Goal: Learn about a topic

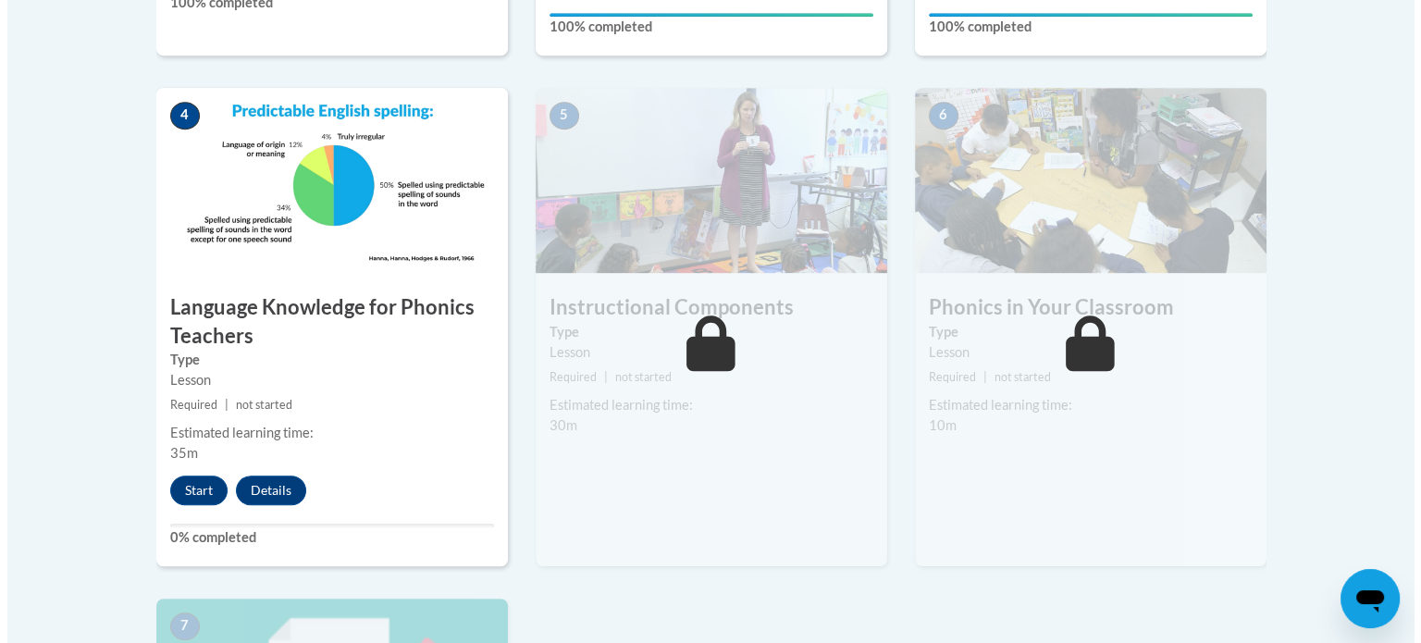
scroll to position [1017, 0]
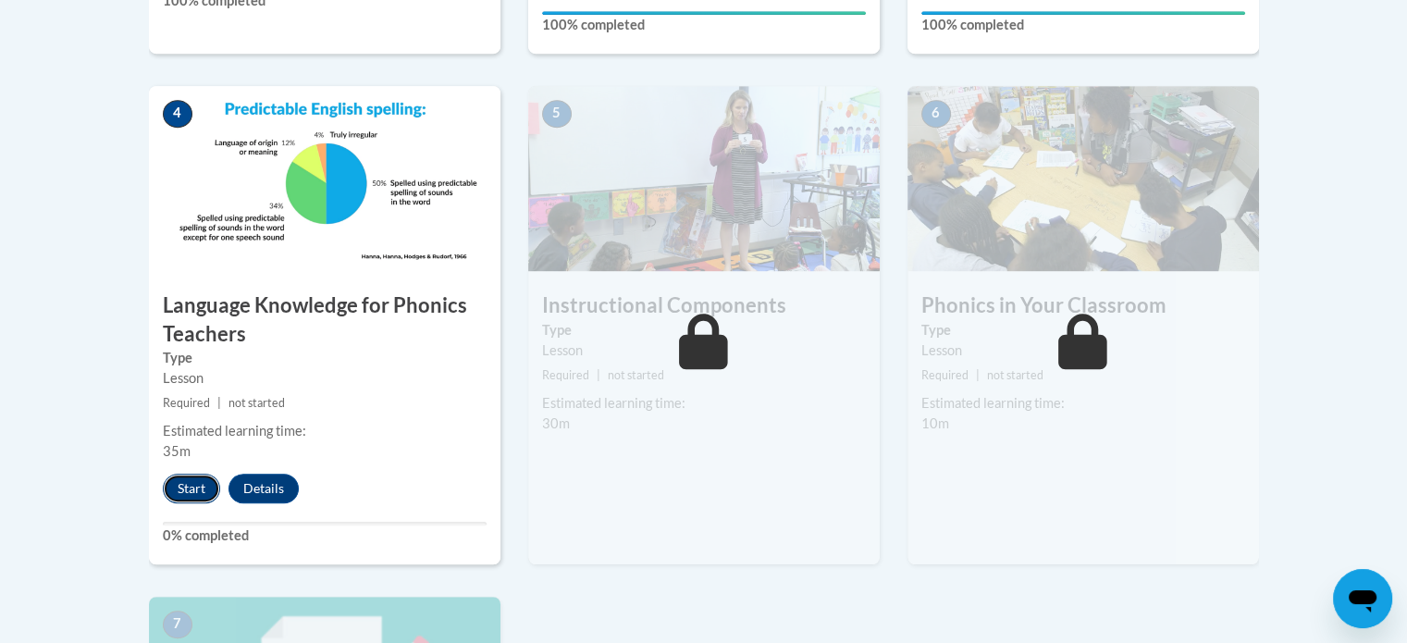
click at [190, 481] on button "Start" at bounding box center [191, 489] width 57 height 30
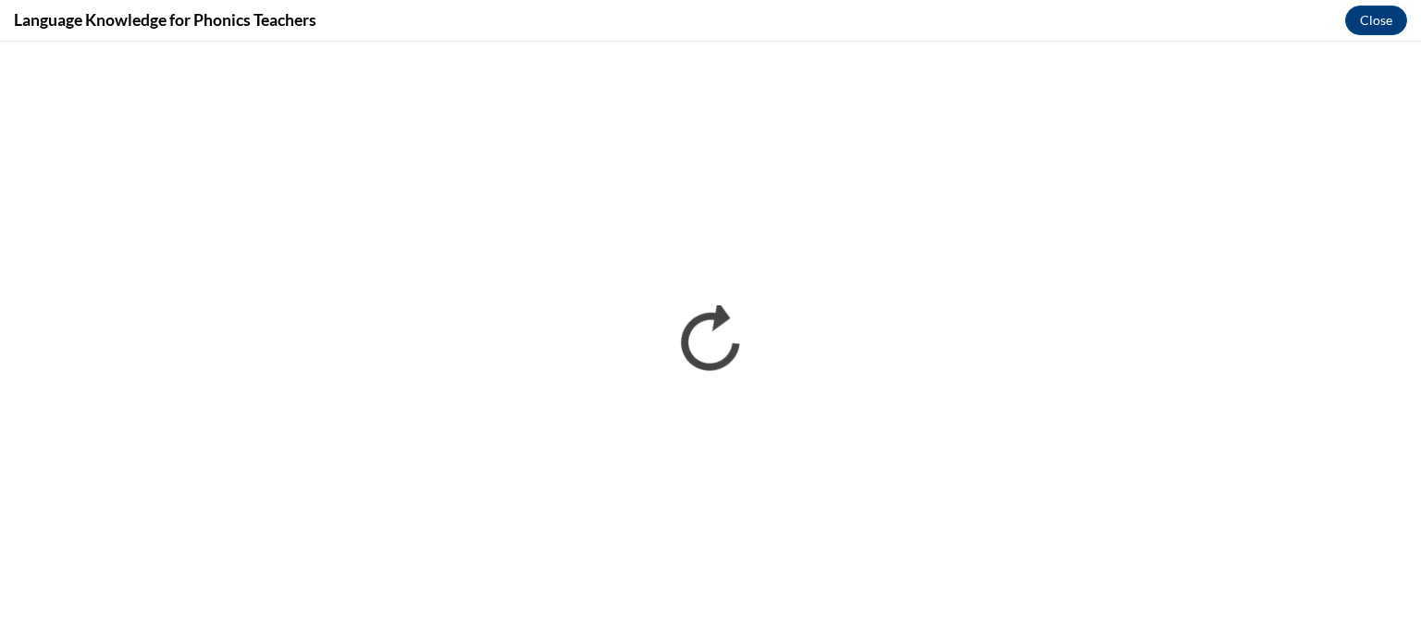
scroll to position [0, 0]
